Goal: Answer question/provide support: Share knowledge or assist other users

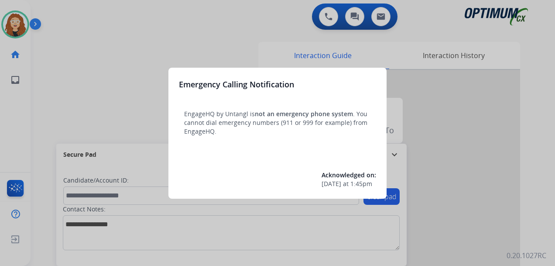
click at [82, 45] on div at bounding box center [277, 133] width 555 height 266
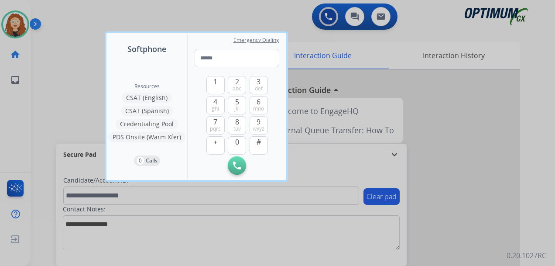
click at [62, 44] on div at bounding box center [277, 133] width 555 height 266
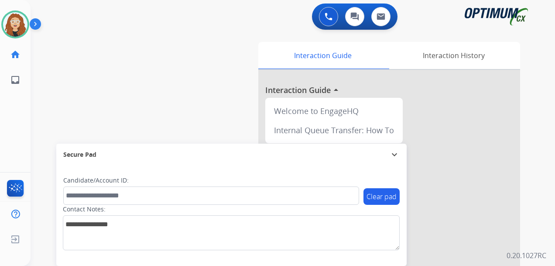
click at [532, 167] on div "Interaction Guide Interaction History Interaction Guide arrow_drop_up Welcome t…" at bounding box center [392, 216] width 284 height 357
drag, startPoint x: 515, startPoint y: 258, endPoint x: 520, endPoint y: 226, distance: 33.0
drag, startPoint x: 521, startPoint y: 225, endPoint x: 513, endPoint y: 229, distance: 8.8
drag, startPoint x: 513, startPoint y: 229, endPoint x: 148, endPoint y: 72, distance: 397.1
click at [148, 72] on div "swap_horiz Break voice bridge close_fullscreen Connect 3-Way Call merge_type Se…" at bounding box center [282, 213] width 503 height 364
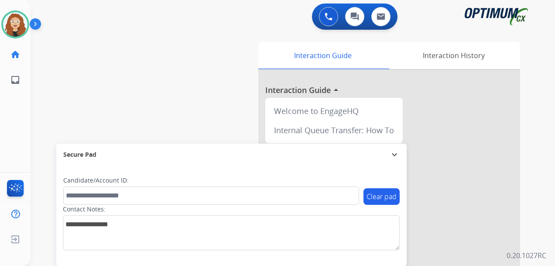
click at [164, 74] on div "swap_horiz Break voice bridge close_fullscreen Connect 3-Way Call merge_type Se…" at bounding box center [282, 213] width 503 height 364
click at [41, 197] on div "swap_horiz Break voice bridge close_fullscreen Connect 3-Way Call merge_type Se…" at bounding box center [282, 213] width 503 height 364
click at [44, 150] on div "swap_horiz Break voice bridge close_fullscreen Connect 3-Way Call merge_type Se…" at bounding box center [282, 213] width 503 height 364
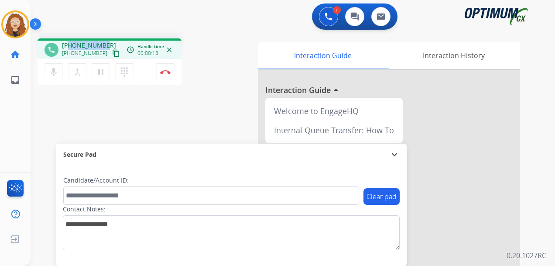
drag, startPoint x: 68, startPoint y: 44, endPoint x: 106, endPoint y: 43, distance: 38.4
click at [106, 43] on div "[PHONE_NUMBER] [PHONE_NUMBER] content_copy" at bounding box center [91, 49] width 59 height 17
copy span "7872063842"
click at [166, 71] on img at bounding box center [165, 72] width 10 height 4
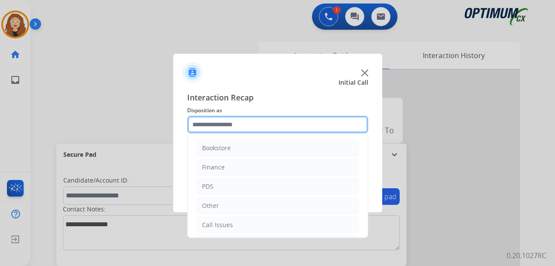
click at [237, 123] on input "text" at bounding box center [277, 124] width 181 height 17
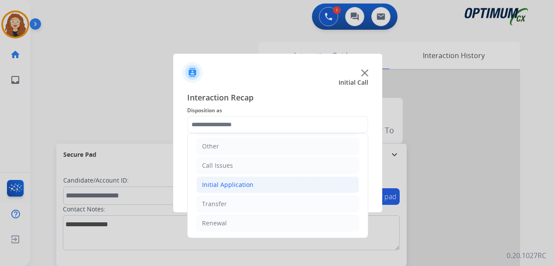
click at [269, 183] on li "Initial Application" at bounding box center [277, 184] width 163 height 17
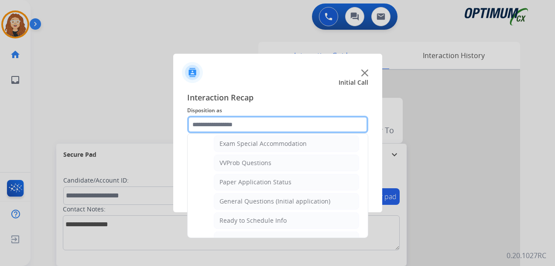
scroll to position [460, 0]
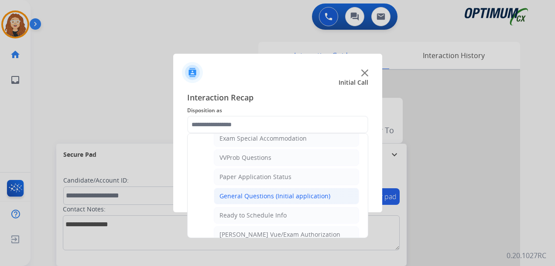
click at [311, 197] on div "General Questions (Initial application)" at bounding box center [274, 195] width 111 height 9
type input "**********"
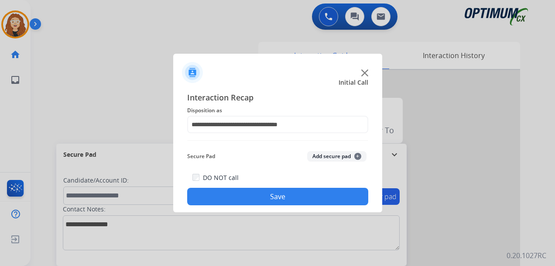
click at [303, 195] on button "Save" at bounding box center [277, 196] width 181 height 17
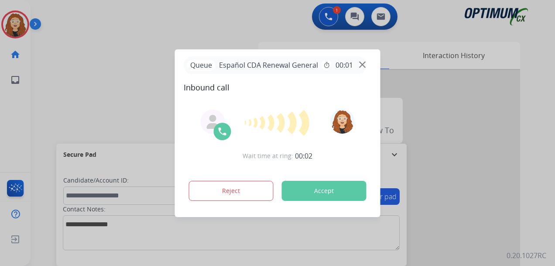
click at [131, 55] on div at bounding box center [277, 133] width 555 height 266
click at [165, 31] on div at bounding box center [277, 133] width 555 height 266
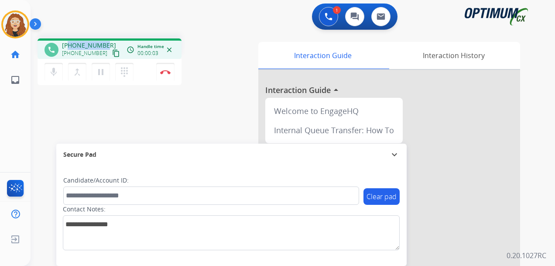
drag, startPoint x: 69, startPoint y: 44, endPoint x: 106, endPoint y: 43, distance: 36.2
click at [106, 43] on div "[PHONE_NUMBER] [PHONE_NUMBER] content_copy" at bounding box center [91, 49] width 59 height 17
copy span "7874867782"
click at [169, 71] on img at bounding box center [165, 72] width 10 height 4
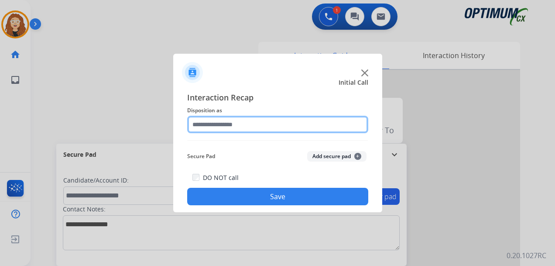
click at [221, 122] on input "text" at bounding box center [277, 124] width 181 height 17
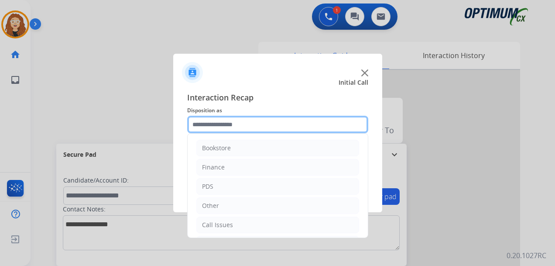
scroll to position [59, 0]
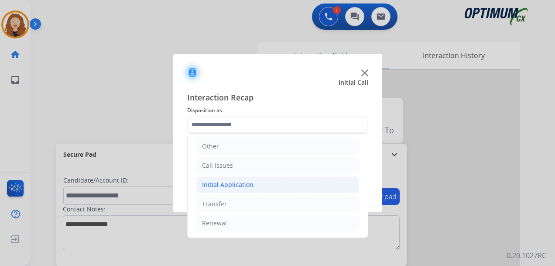
click at [254, 182] on li "Initial Application" at bounding box center [277, 184] width 163 height 17
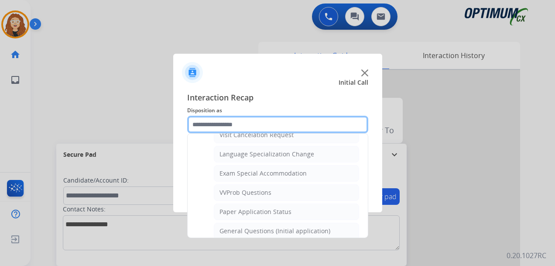
scroll to position [455, 0]
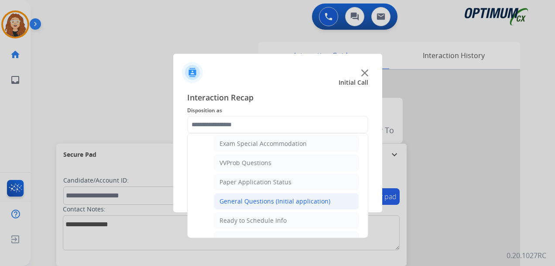
click at [313, 203] on div "General Questions (Initial application)" at bounding box center [274, 201] width 111 height 9
type input "**********"
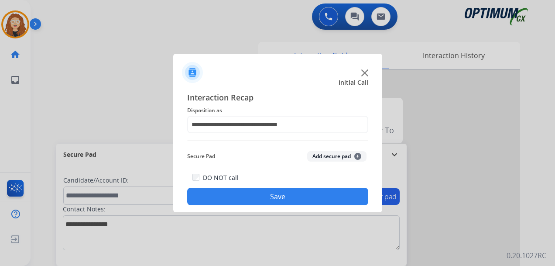
drag, startPoint x: 310, startPoint y: 202, endPoint x: 293, endPoint y: 189, distance: 20.9
click at [310, 202] on button "Save" at bounding box center [277, 196] width 181 height 17
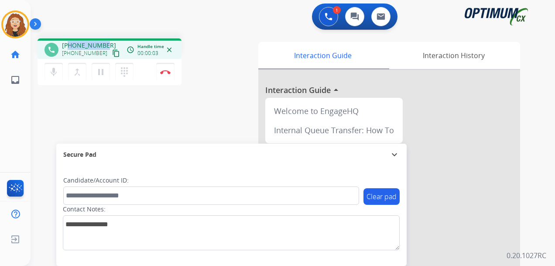
drag, startPoint x: 69, startPoint y: 43, endPoint x: 107, endPoint y: 39, distance: 38.2
click at [107, 39] on div "phone [PHONE_NUMBER] [PHONE_NUMBER] content_copy access_time Call metrics Queue…" at bounding box center [110, 48] width 144 height 21
copy span "9398651948"
click at [168, 71] on img at bounding box center [165, 72] width 10 height 4
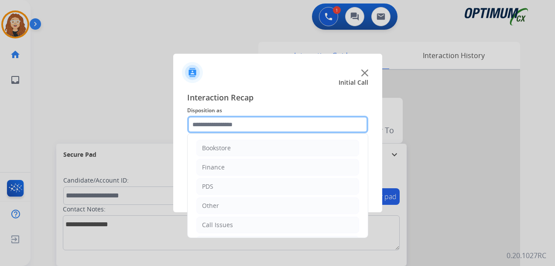
click at [238, 123] on input "text" at bounding box center [277, 124] width 181 height 17
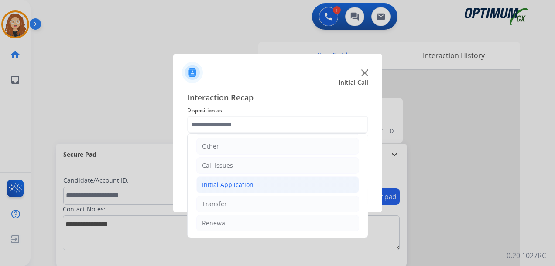
click at [224, 185] on div "Initial Application" at bounding box center [227, 184] width 51 height 9
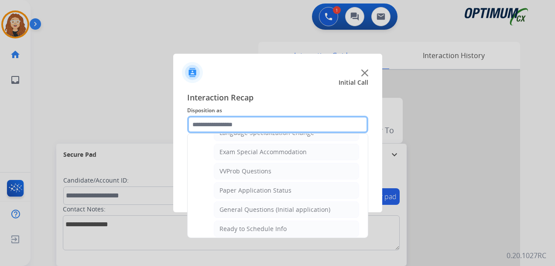
scroll to position [451, 0]
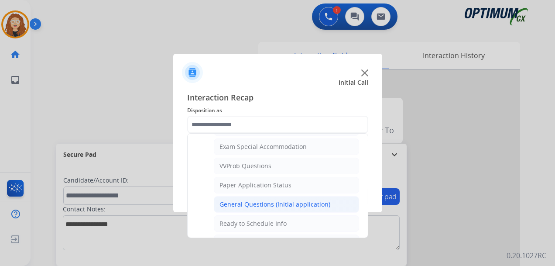
click at [318, 205] on div "General Questions (Initial application)" at bounding box center [274, 204] width 111 height 9
type input "**********"
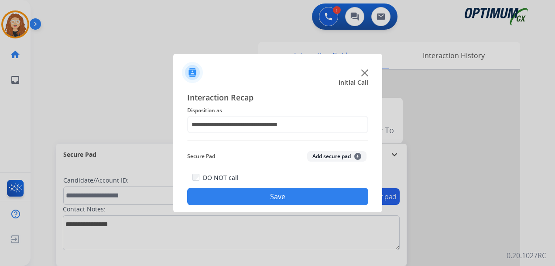
click at [313, 198] on button "Save" at bounding box center [277, 196] width 181 height 17
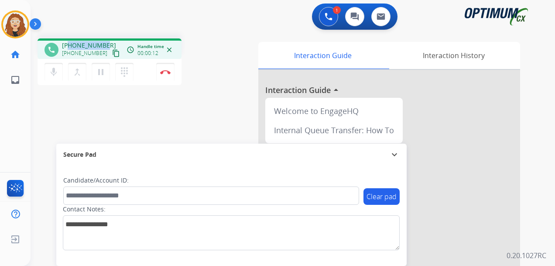
drag, startPoint x: 69, startPoint y: 45, endPoint x: 103, endPoint y: 41, distance: 33.4
click at [103, 41] on div "phone [PHONE_NUMBER] [PHONE_NUMBER] content_copy access_time Call metrics Queue…" at bounding box center [110, 48] width 144 height 21
copy span "2103328348"
click at [167, 74] on img at bounding box center [165, 72] width 10 height 4
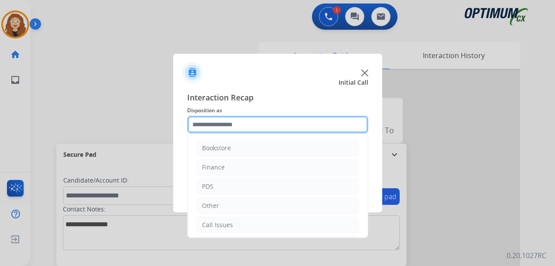
click at [227, 127] on input "text" at bounding box center [277, 124] width 181 height 17
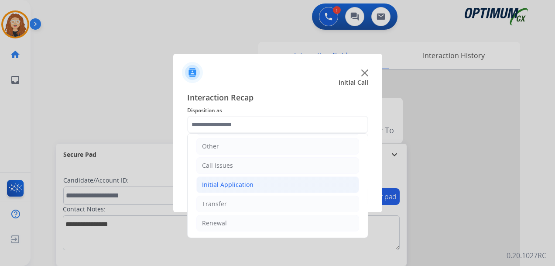
click at [294, 192] on li "Initial Application" at bounding box center [277, 184] width 163 height 17
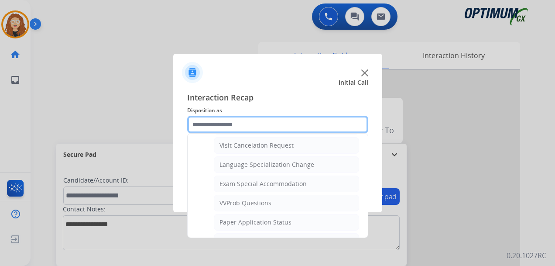
scroll to position [444, 0]
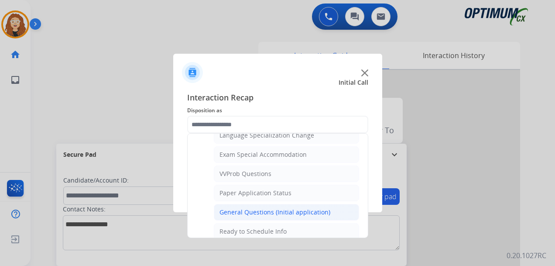
click at [309, 212] on div "General Questions (Initial application)" at bounding box center [274, 212] width 111 height 9
type input "**********"
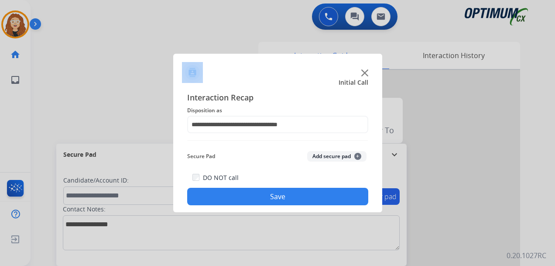
click at [308, 212] on div at bounding box center [277, 133] width 555 height 266
click at [300, 200] on button "Save" at bounding box center [277, 196] width 181 height 17
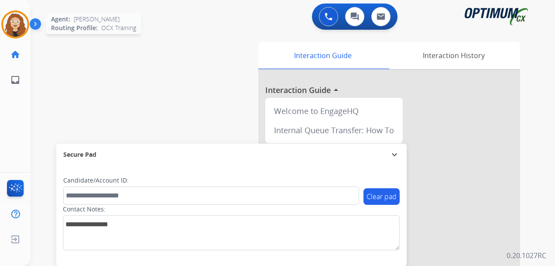
click at [18, 19] on img at bounding box center [15, 24] width 24 height 24
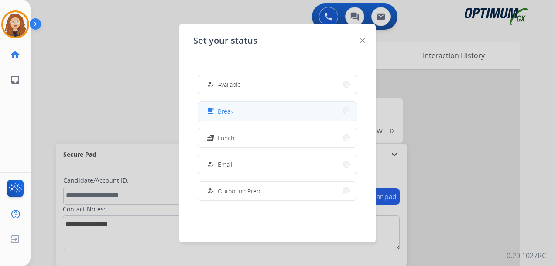
click at [252, 109] on button "free_breakfast Break" at bounding box center [277, 111] width 159 height 19
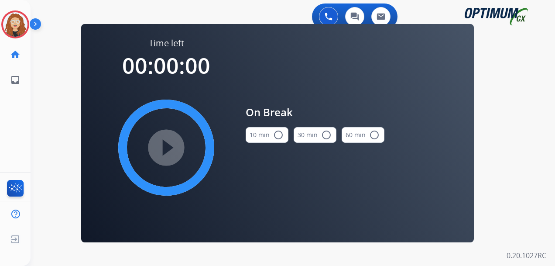
click at [280, 133] on mat-icon "radio_button_unchecked" at bounding box center [278, 135] width 10 height 10
click at [167, 149] on mat-icon "play_circle_filled" at bounding box center [166, 147] width 10 height 10
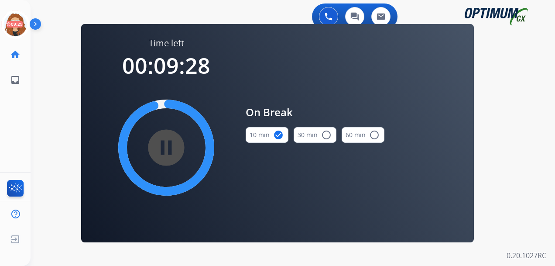
click at [516, 171] on div "0 Voice Interactions 0 Chat Interactions 0 Email Interactions swap_horiz Break …" at bounding box center [293, 133] width 524 height 266
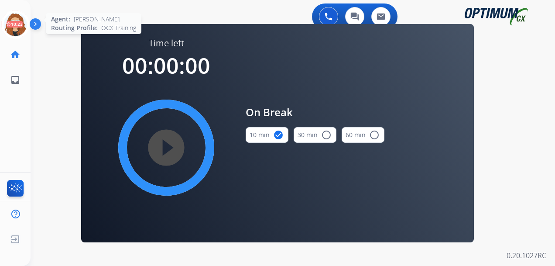
click at [19, 21] on icon at bounding box center [15, 24] width 28 height 28
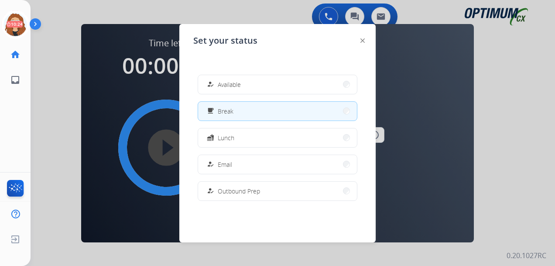
click at [241, 84] on span "Available" at bounding box center [229, 84] width 23 height 9
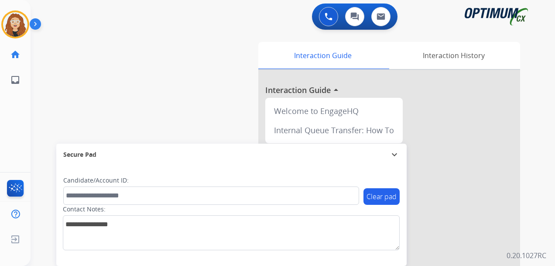
click at [65, 13] on div "0 Voice Interactions 0 Chat Interactions 0 Email Interactions" at bounding box center [287, 17] width 493 height 28
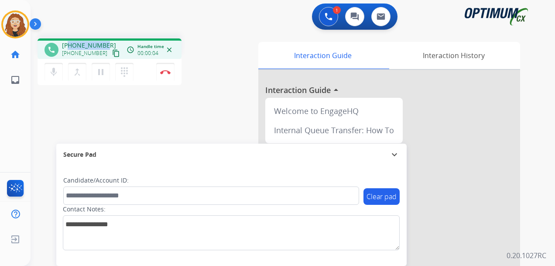
drag, startPoint x: 68, startPoint y: 47, endPoint x: 105, endPoint y: 44, distance: 36.3
click at [105, 44] on div "[PHONE_NUMBER] [PHONE_NUMBER] content_copy" at bounding box center [91, 49] width 59 height 17
copy span "6178892156"
click at [168, 74] on button "Disconnect" at bounding box center [165, 72] width 18 height 18
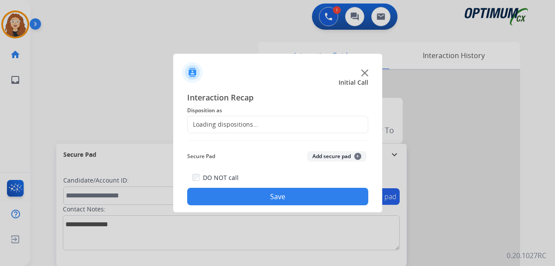
click at [224, 121] on div "Loading dispositions..." at bounding box center [223, 124] width 71 height 9
click at [234, 122] on div "Loading dispositions..." at bounding box center [223, 124] width 71 height 9
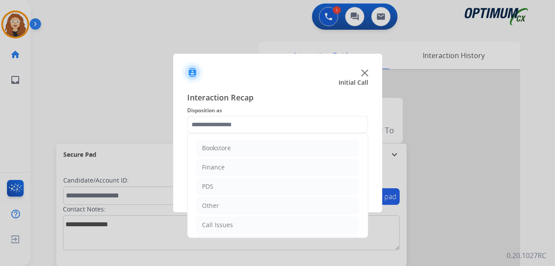
click at [263, 124] on input "text" at bounding box center [277, 124] width 181 height 17
click at [265, 124] on input "text" at bounding box center [277, 124] width 181 height 17
click at [260, 225] on li "Renewal" at bounding box center [277, 223] width 163 height 17
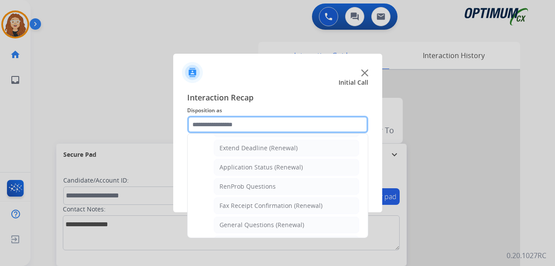
scroll to position [189, 0]
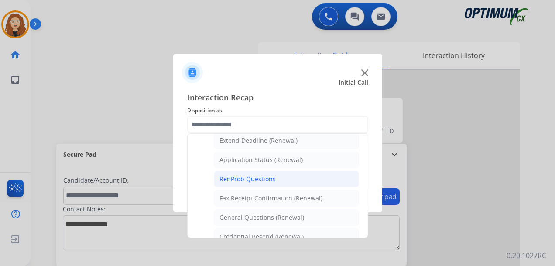
click at [294, 176] on li "RenProb Questions" at bounding box center [286, 179] width 145 height 17
type input "**********"
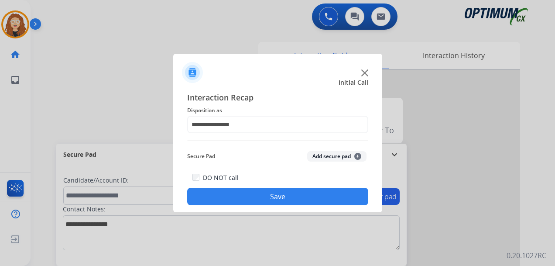
click at [282, 195] on button "Save" at bounding box center [277, 196] width 181 height 17
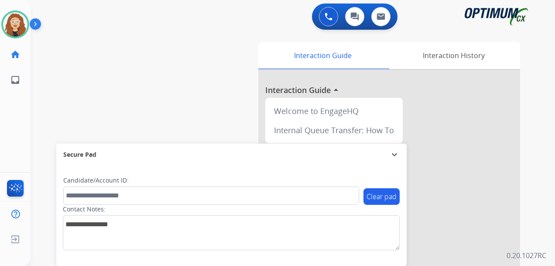
click at [38, 71] on div "swap_horiz Break voice bridge close_fullscreen Connect 3-Way Call merge_type Se…" at bounding box center [282, 213] width 503 height 364
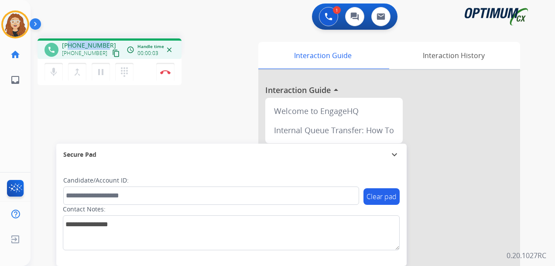
drag, startPoint x: 71, startPoint y: 45, endPoint x: 105, endPoint y: 39, distance: 34.5
click at [108, 37] on div "phone [PHONE_NUMBER] [PHONE_NUMBER] content_copy access_time Call metrics Queue…" at bounding box center [282, 213] width 503 height 364
copy span "7178541300"
click at [167, 73] on img at bounding box center [165, 72] width 10 height 4
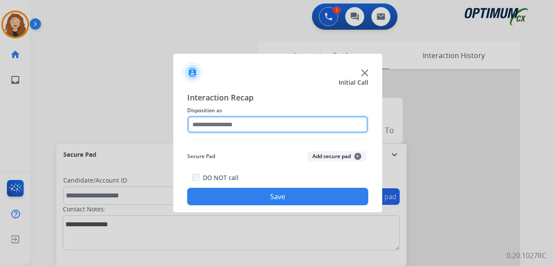
click at [242, 118] on input "text" at bounding box center [277, 124] width 181 height 17
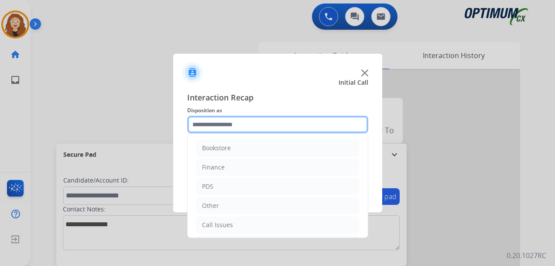
scroll to position [59, 0]
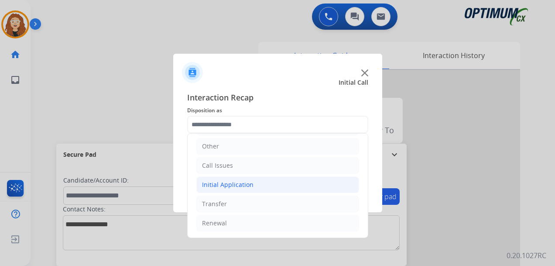
drag, startPoint x: 267, startPoint y: 185, endPoint x: 281, endPoint y: 188, distance: 14.1
click at [268, 185] on li "Initial Application" at bounding box center [277, 184] width 163 height 17
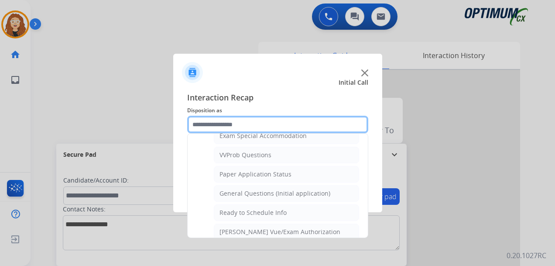
scroll to position [460, 0]
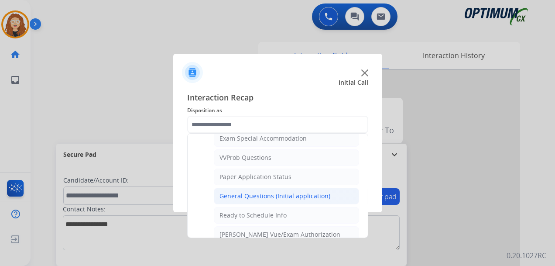
click at [318, 196] on div "General Questions (Initial application)" at bounding box center [274, 195] width 111 height 9
type input "**********"
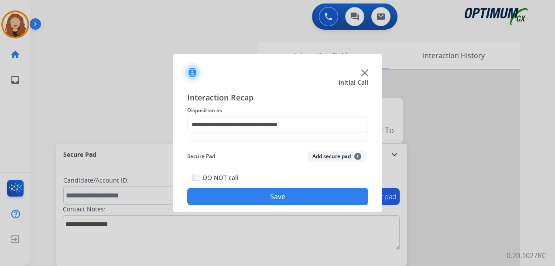
click at [317, 196] on button "Save" at bounding box center [277, 196] width 181 height 17
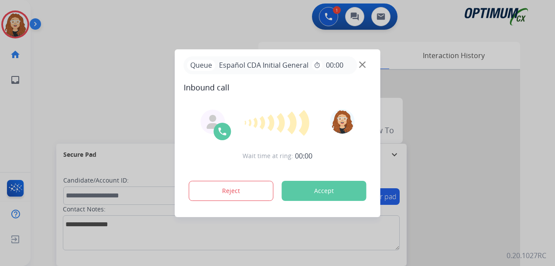
click at [342, 185] on button "Accept" at bounding box center [324, 191] width 85 height 20
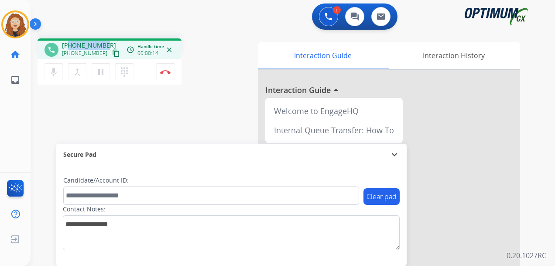
drag, startPoint x: 70, startPoint y: 44, endPoint x: 106, endPoint y: 41, distance: 36.3
click at [107, 41] on div "[PHONE_NUMBER] [PHONE_NUMBER] content_copy" at bounding box center [91, 49] width 59 height 17
copy span "9392067059"
click at [169, 70] on img at bounding box center [165, 72] width 10 height 4
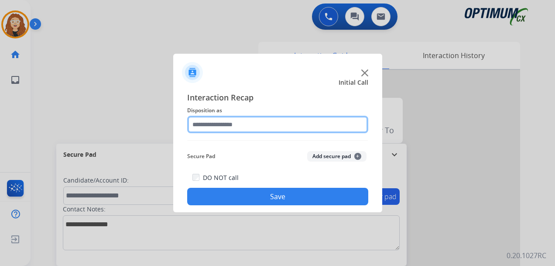
click at [233, 123] on input "text" at bounding box center [277, 124] width 181 height 17
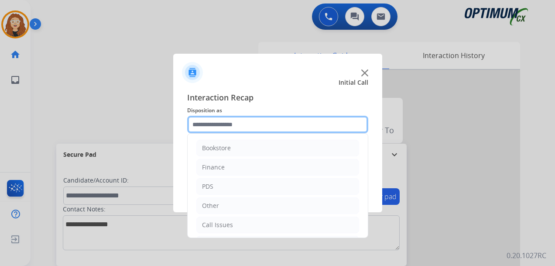
scroll to position [59, 0]
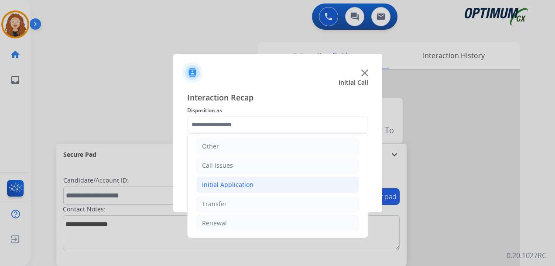
click at [256, 190] on li "Initial Application" at bounding box center [277, 184] width 163 height 17
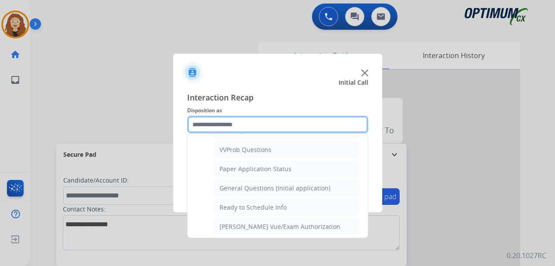
scroll to position [478, 0]
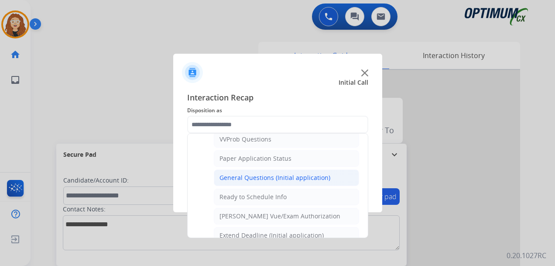
click at [298, 177] on div "General Questions (Initial application)" at bounding box center [274, 177] width 111 height 9
type input "**********"
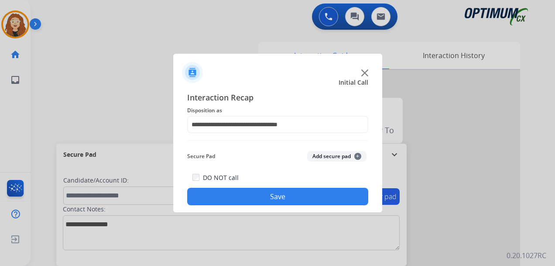
click at [277, 195] on button "Save" at bounding box center [277, 196] width 181 height 17
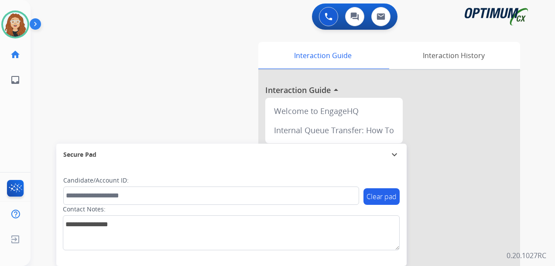
click at [175, 24] on div "0 Voice Interactions 0 Chat Interactions 0 Email Interactions" at bounding box center [287, 17] width 493 height 28
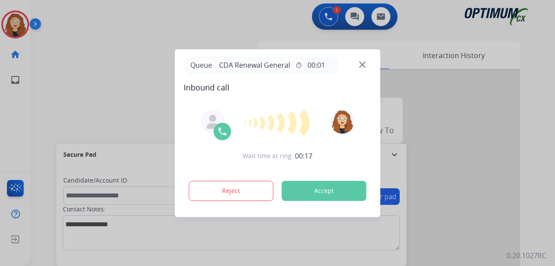
click at [329, 190] on button "Accept" at bounding box center [324, 191] width 85 height 20
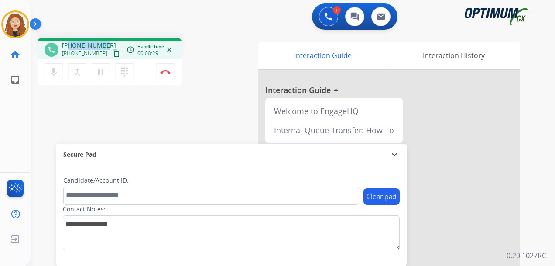
drag, startPoint x: 69, startPoint y: 44, endPoint x: 103, endPoint y: 42, distance: 34.1
click at [103, 42] on span "[PHONE_NUMBER]" at bounding box center [89, 45] width 54 height 9
copy span "9176933410"
click at [168, 71] on img at bounding box center [165, 72] width 10 height 4
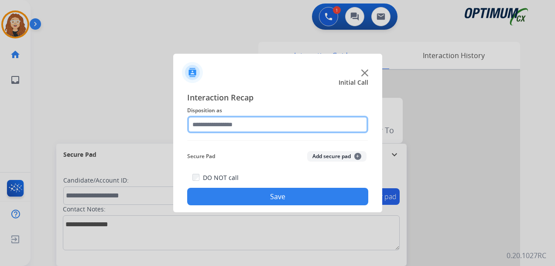
click at [246, 123] on input "text" at bounding box center [277, 124] width 181 height 17
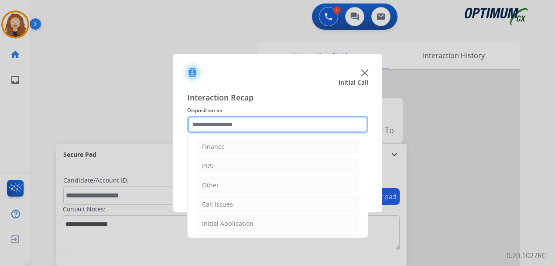
scroll to position [59, 0]
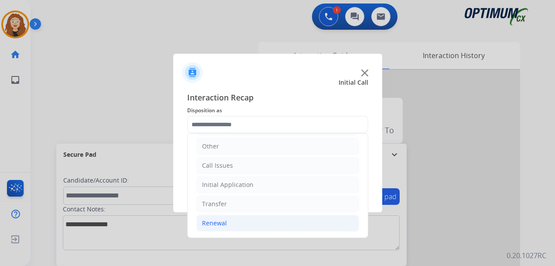
click at [227, 218] on li "Renewal" at bounding box center [277, 223] width 163 height 17
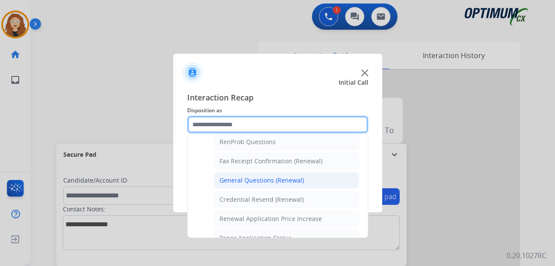
scroll to position [224, 0]
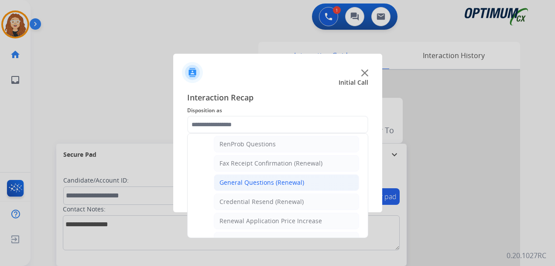
click at [302, 182] on li "General Questions (Renewal)" at bounding box center [286, 182] width 145 height 17
type input "**********"
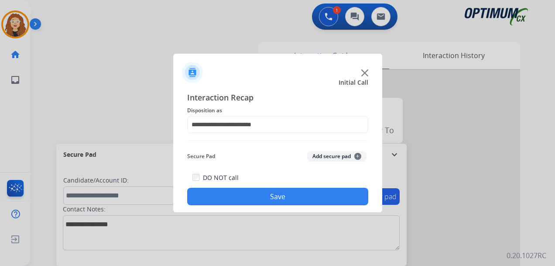
click at [283, 195] on button "Save" at bounding box center [277, 196] width 181 height 17
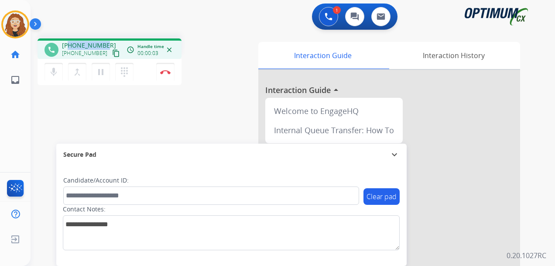
drag, startPoint x: 69, startPoint y: 46, endPoint x: 105, endPoint y: 43, distance: 35.9
click at [105, 43] on div "[PHONE_NUMBER] [PHONE_NUMBER] content_copy" at bounding box center [91, 49] width 59 height 17
copy span "6148554885"
click at [166, 74] on img at bounding box center [165, 72] width 10 height 4
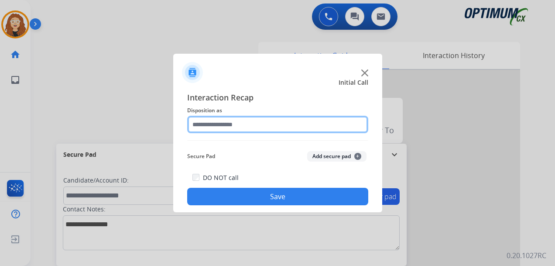
click at [222, 124] on input "text" at bounding box center [277, 124] width 181 height 17
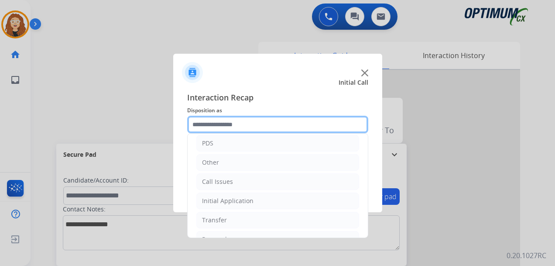
scroll to position [59, 0]
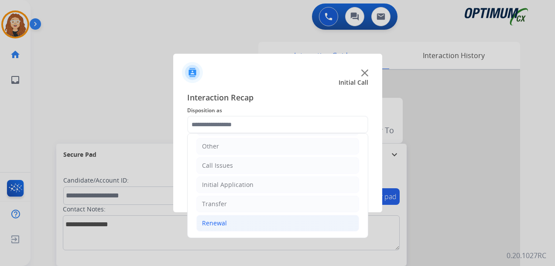
drag, startPoint x: 265, startPoint y: 227, endPoint x: 295, endPoint y: 222, distance: 30.5
click at [266, 227] on li "Renewal" at bounding box center [277, 223] width 163 height 17
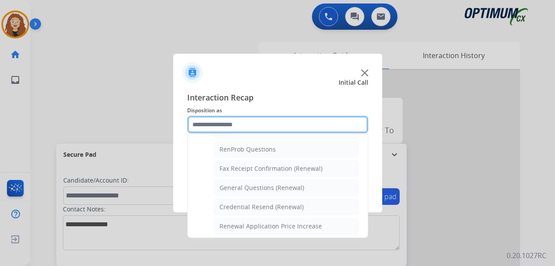
scroll to position [235, 0]
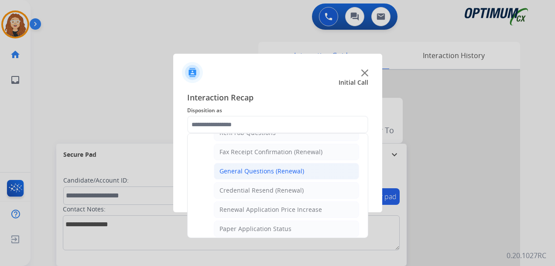
click at [286, 171] on div "General Questions (Renewal)" at bounding box center [261, 171] width 85 height 9
type input "**********"
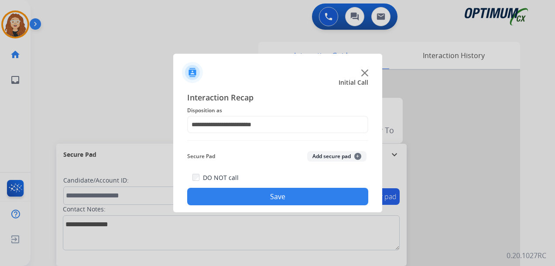
click at [276, 194] on button "Save" at bounding box center [277, 196] width 181 height 17
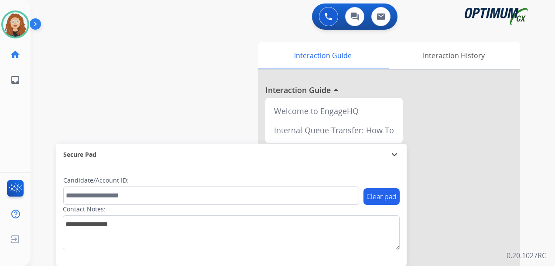
click at [38, 128] on div "swap_horiz Break voice bridge close_fullscreen Connect 3-Way Call merge_type Se…" at bounding box center [282, 213] width 503 height 364
click at [18, 27] on img at bounding box center [15, 24] width 24 height 24
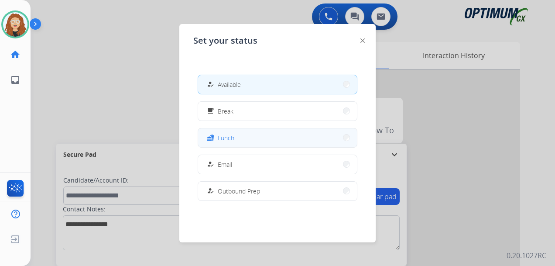
click at [276, 135] on button "fastfood Lunch" at bounding box center [277, 137] width 159 height 19
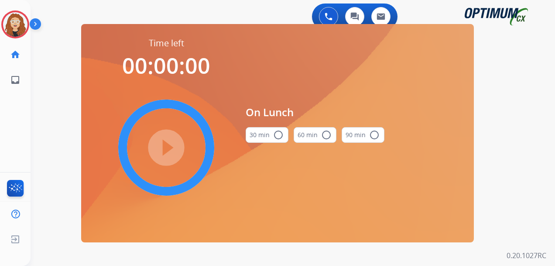
click at [276, 135] on mat-icon "radio_button_unchecked" at bounding box center [278, 135] width 10 height 10
click at [165, 144] on mat-icon "play_circle_filled" at bounding box center [166, 147] width 10 height 10
